Goal: Task Accomplishment & Management: Manage account settings

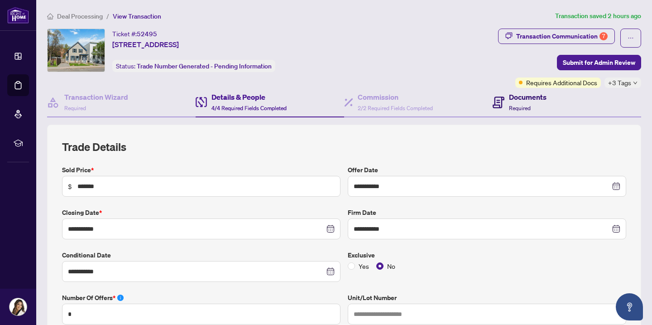
click at [522, 99] on h4 "Documents" at bounding box center [528, 96] width 38 height 11
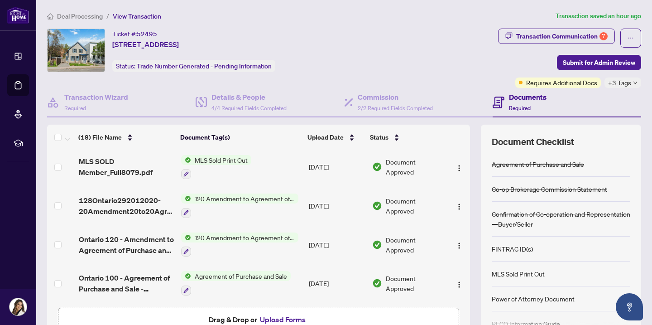
scroll to position [550, 0]
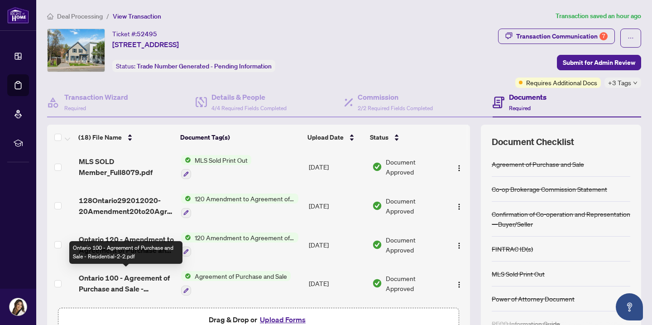
click at [151, 274] on span "Ontario 100 - Agreement of Purchase and Sale - Residential-2-2.pdf" at bounding box center [126, 283] width 95 height 22
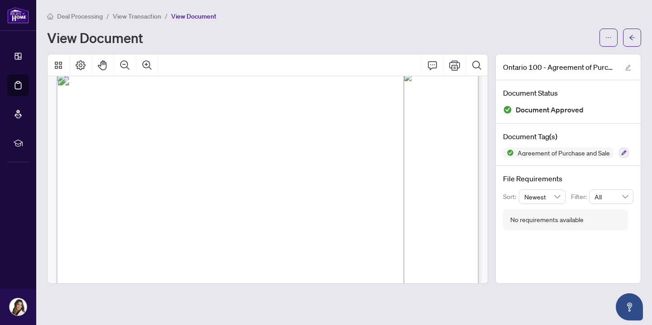
scroll to position [15, 0]
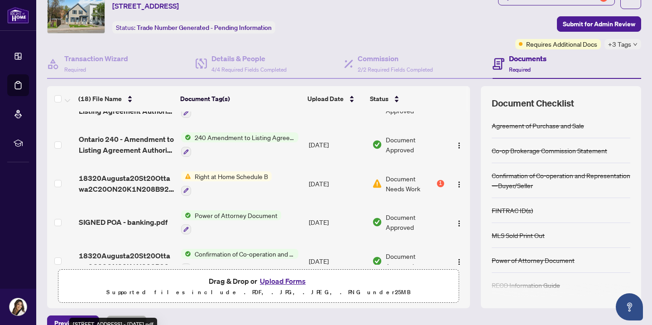
scroll to position [90, 0]
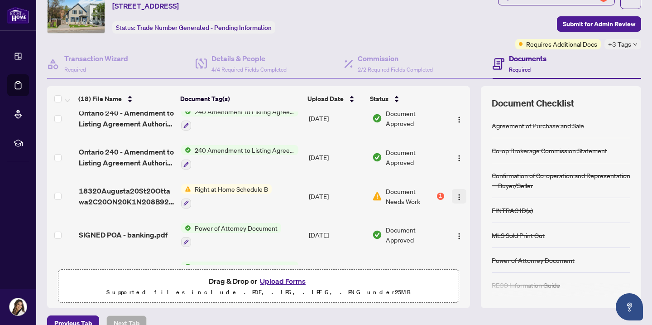
click at [458, 197] on img "button" at bounding box center [459, 196] width 7 height 7
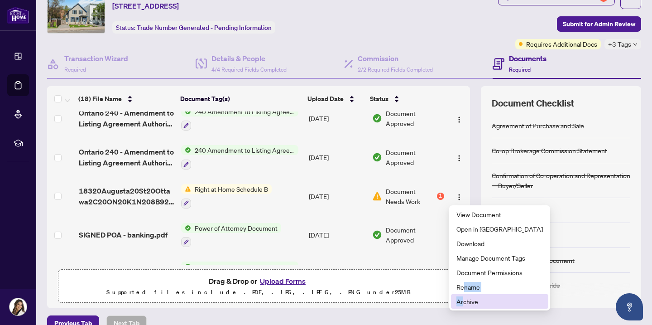
drag, startPoint x: 465, startPoint y: 290, endPoint x: 463, endPoint y: 303, distance: 12.8
click at [463, 303] on ul "View Document Open in [GEOGRAPHIC_DATA] Download Manage Document Tags Document …" at bounding box center [499, 257] width 101 height 105
click at [463, 303] on span "Archive" at bounding box center [500, 301] width 87 height 10
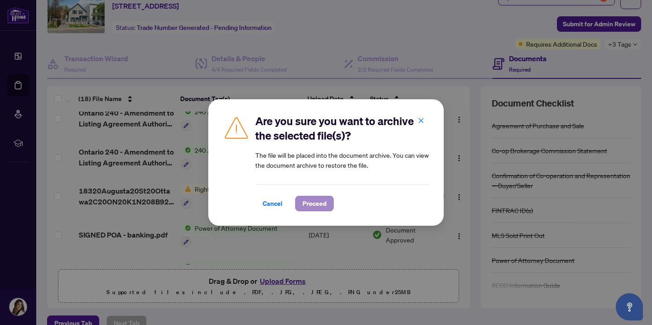
click at [308, 198] on span "Proceed" at bounding box center [315, 203] width 24 height 14
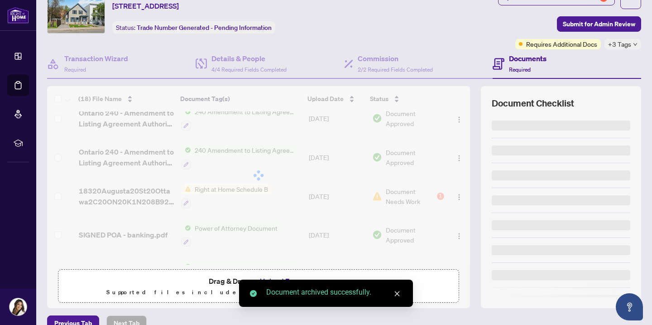
click at [286, 279] on div "Document archived successfully." at bounding box center [326, 292] width 174 height 27
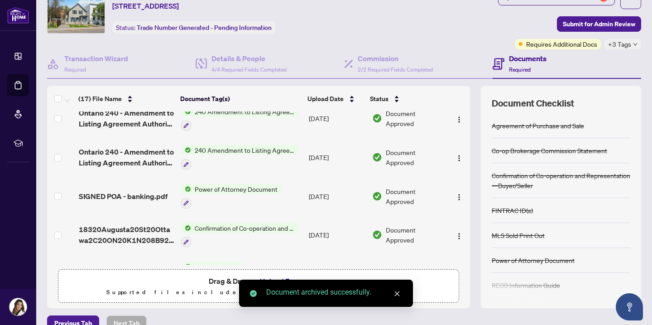
click at [396, 293] on icon "close" at bounding box center [397, 293] width 6 height 6
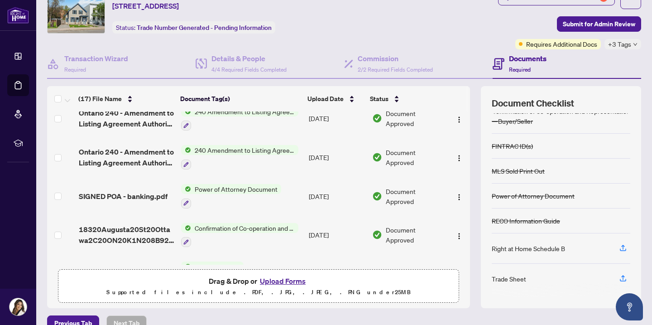
scroll to position [64, 0]
click at [625, 247] on icon "button" at bounding box center [623, 248] width 8 height 8
click at [285, 287] on button "Upload Forms" at bounding box center [282, 281] width 51 height 12
click at [277, 286] on button "Upload Forms" at bounding box center [282, 281] width 51 height 12
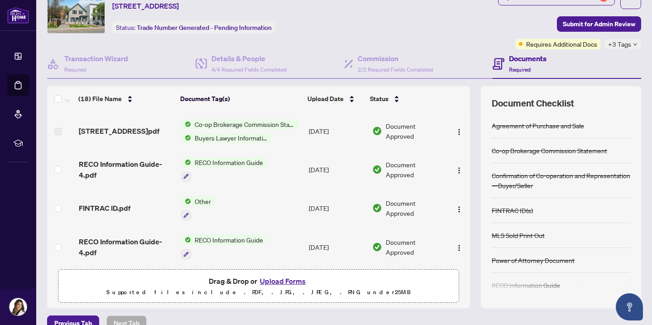
scroll to position [365, 0]
